Goal: Task Accomplishment & Management: Manage account settings

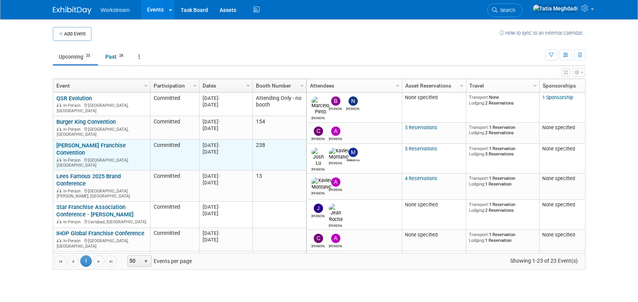
click at [76, 142] on link "[PERSON_NAME] Franchise Convention" at bounding box center [90, 149] width 69 height 14
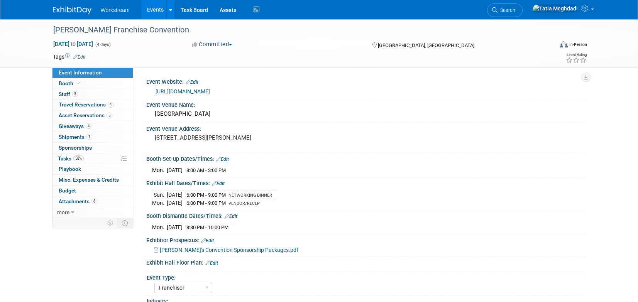
select select "Franchisor"
select select "Restaurant"
select select "No"
select select "Tatia Meghdadi"
